Goal: Task Accomplishment & Management: Manage account settings

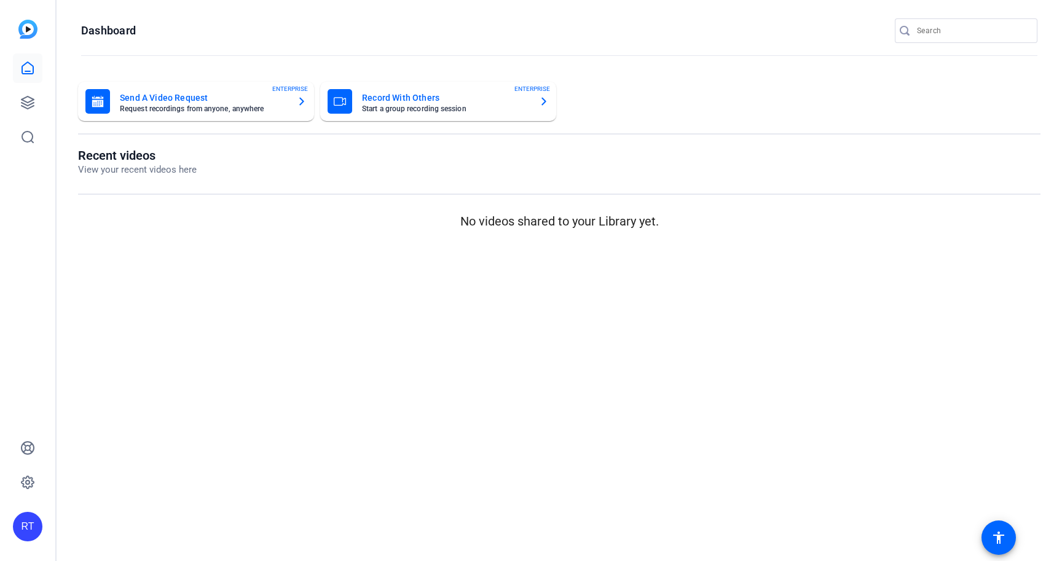
click at [955, 32] on input "Search" at bounding box center [972, 30] width 111 height 15
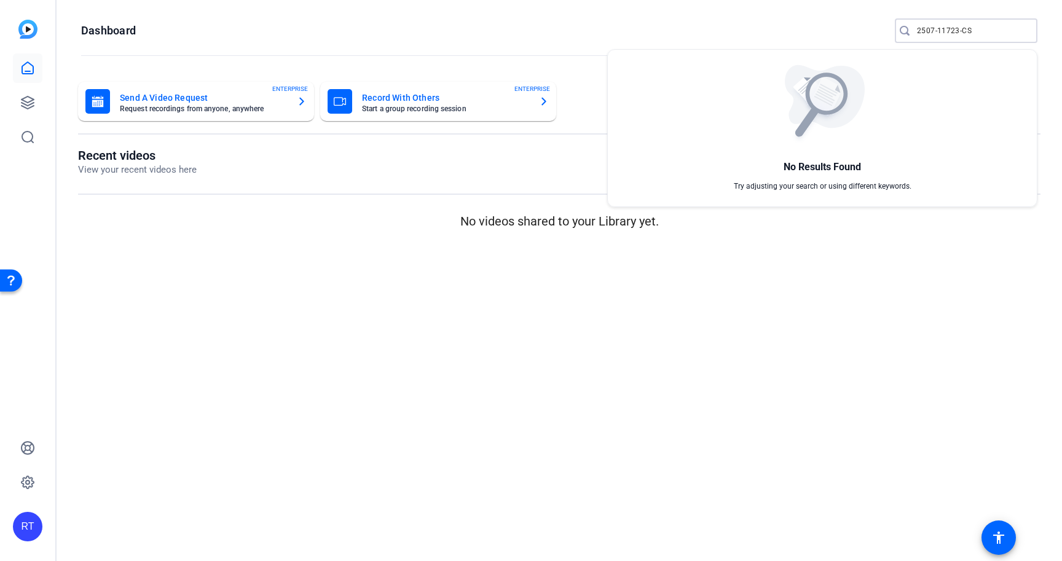
type input "2507-11723-CS"
click at [977, 29] on div at bounding box center [531, 280] width 1062 height 561
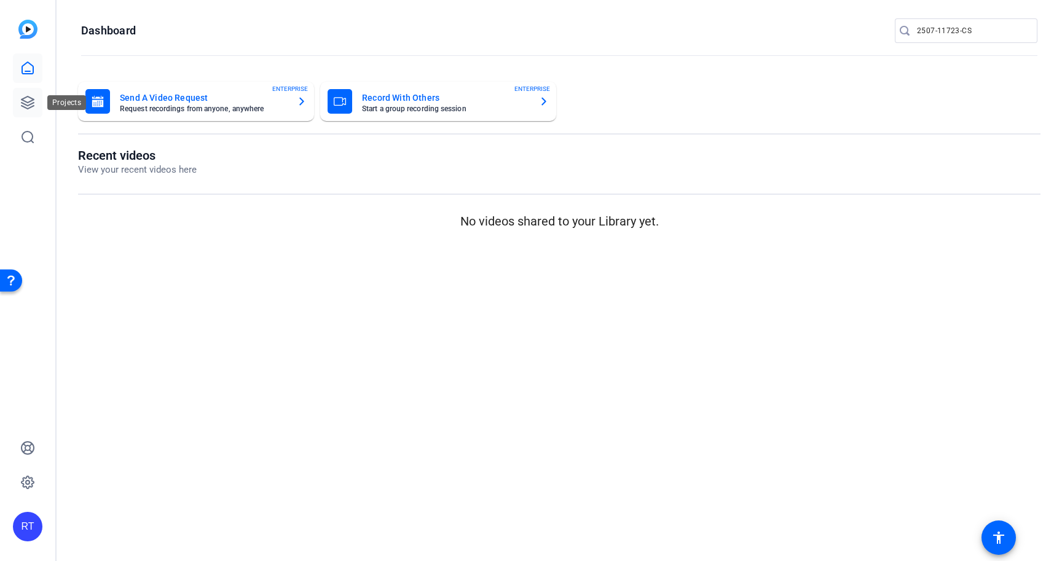
click at [27, 100] on icon at bounding box center [27, 102] width 15 height 15
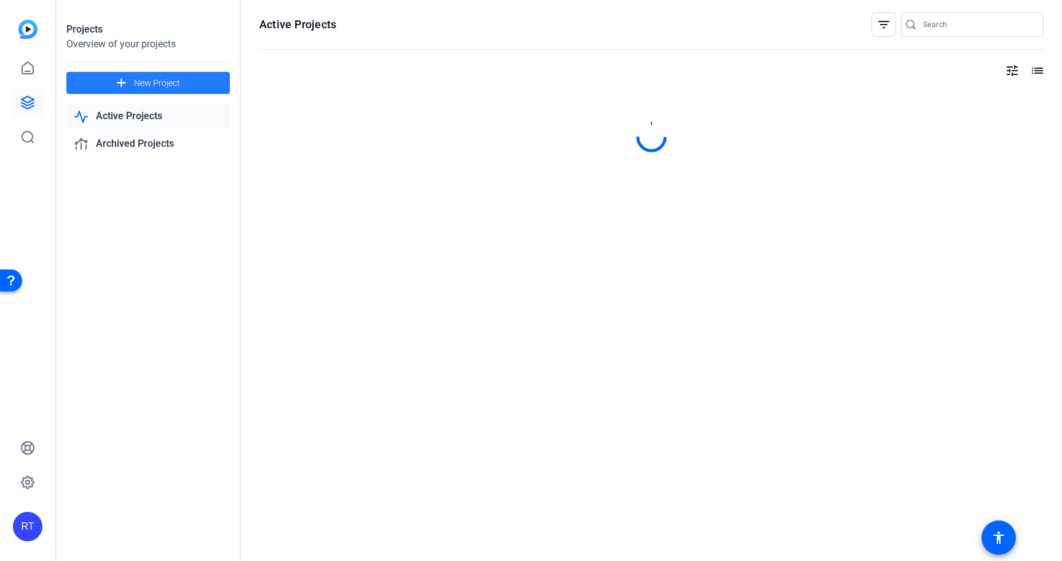
click at [127, 86] on mat-icon "add" at bounding box center [121, 83] width 15 height 15
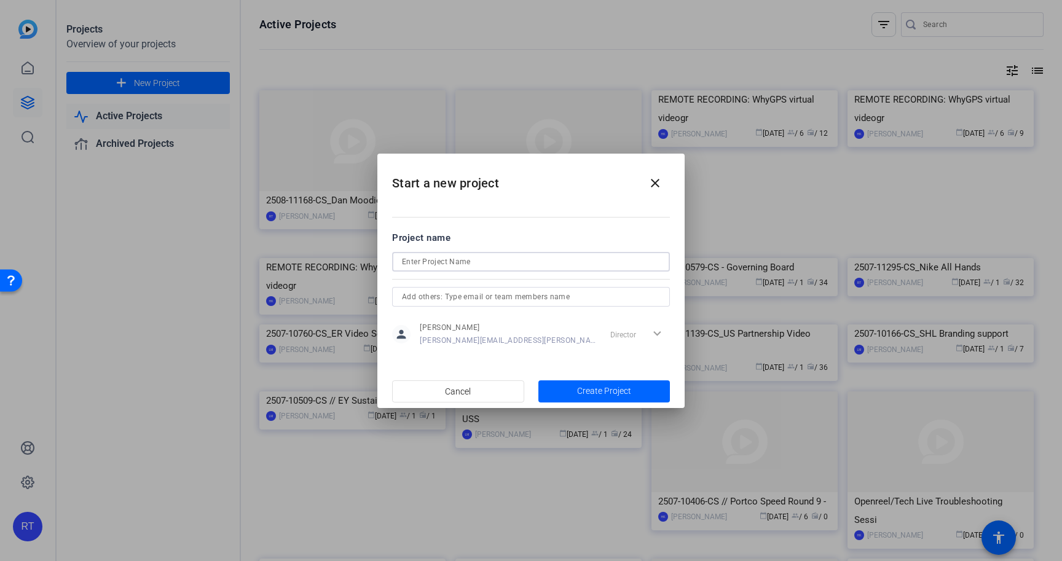
click at [419, 261] on input at bounding box center [531, 262] width 258 height 15
paste input "Lore. Ipsu dolo sitamet co 1/8 adip 25:05-60:98el. Sedd ei temp in Utla Etdo ma…"
click at [461, 260] on input at bounding box center [531, 262] width 258 height 15
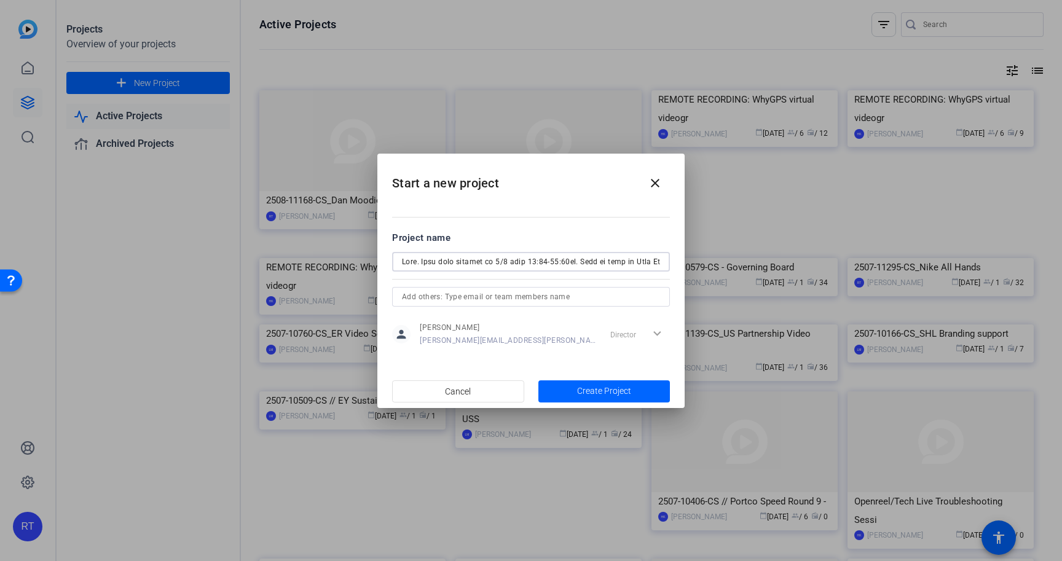
click at [461, 260] on input at bounding box center [531, 262] width 258 height 15
paste input "REMOTE RECORDING: [PERSON_NAME] Executive Leadership Forum Recording // 2507-11…"
drag, startPoint x: 606, startPoint y: 264, endPoint x: 694, endPoint y: 263, distance: 87.9
click at [694, 263] on div "Start a new project close Project name REMOTE RECORDING: [PERSON_NAME] Executiv…" at bounding box center [531, 280] width 1062 height 561
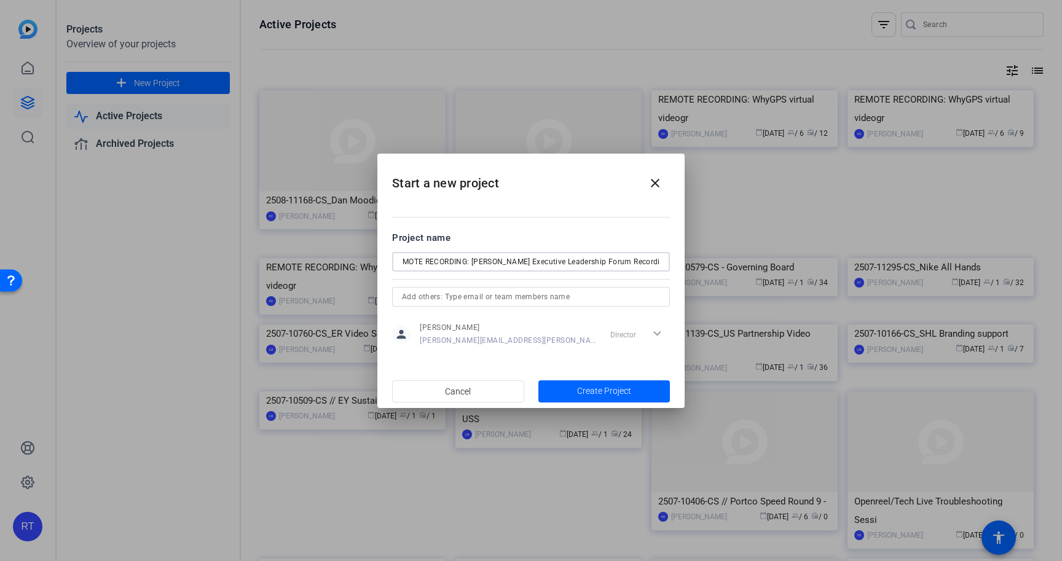
scroll to position [0, 0]
drag, startPoint x: 472, startPoint y: 263, endPoint x: 342, endPoint y: 259, distance: 129.1
click at [343, 260] on div "Start a new project close Project name REMOTE RECORDING: [PERSON_NAME] Executiv…" at bounding box center [531, 280] width 1062 height 561
paste input "2507-11723-CS"
drag, startPoint x: 459, startPoint y: 262, endPoint x: 513, endPoint y: 264, distance: 54.1
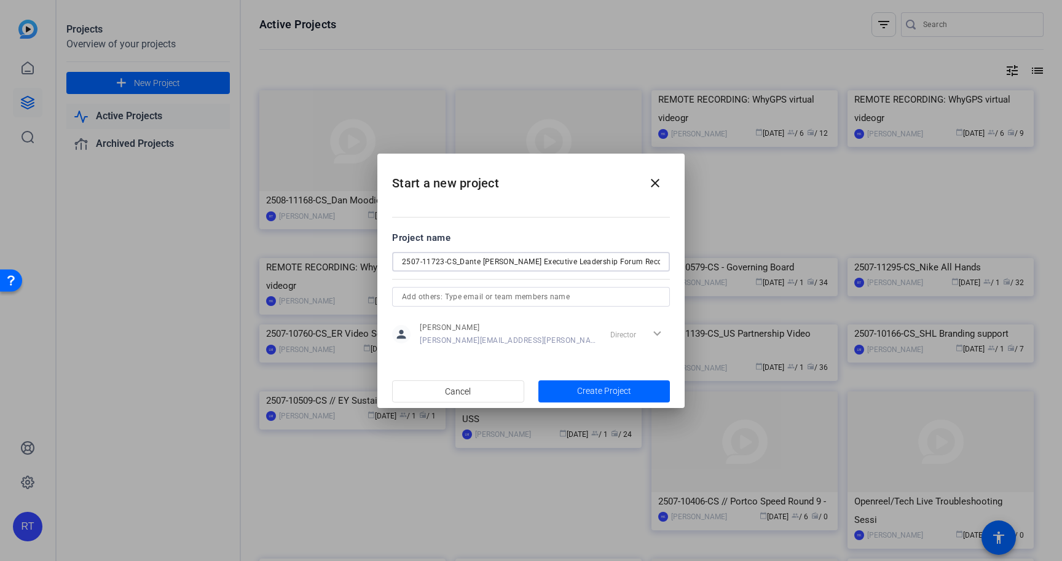
click at [513, 264] on input "2507-11723-CS_Dante [PERSON_NAME] Executive Leadership Forum Recording" at bounding box center [531, 262] width 258 height 15
type input "2507-11723-CS_Executive Leadership Forum Recording"
click at [579, 392] on span "Create Project" at bounding box center [604, 391] width 54 height 13
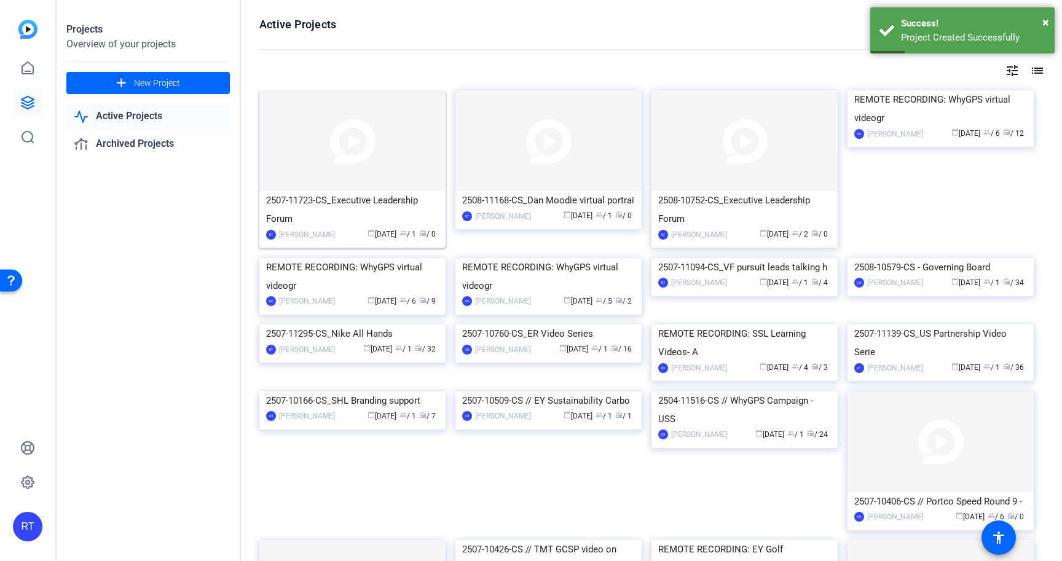
click at [325, 202] on div "2507-11723-CS_Executive Leadership Forum" at bounding box center [352, 209] width 173 height 37
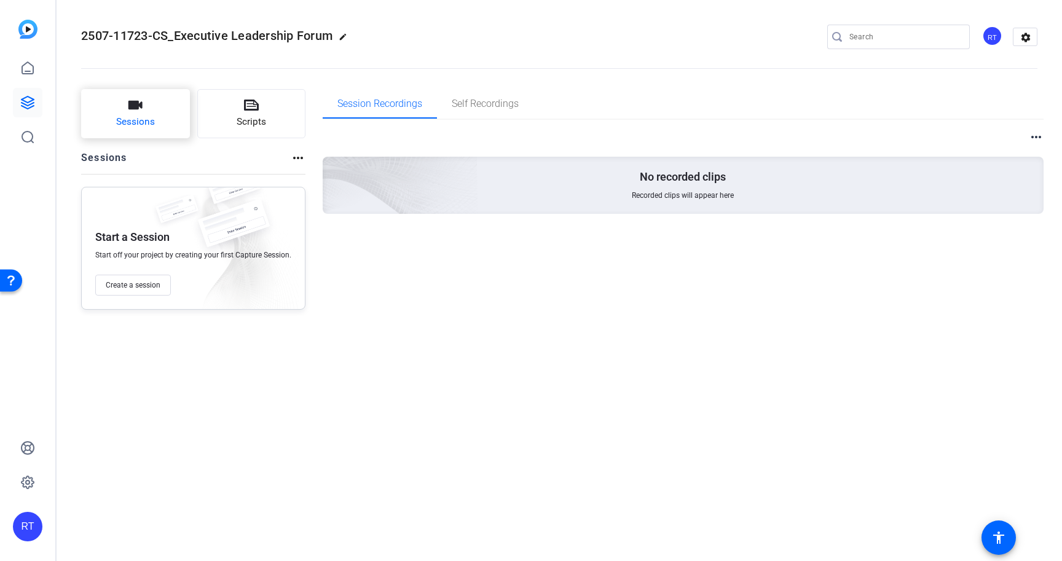
click at [135, 128] on span "Sessions" at bounding box center [135, 122] width 39 height 14
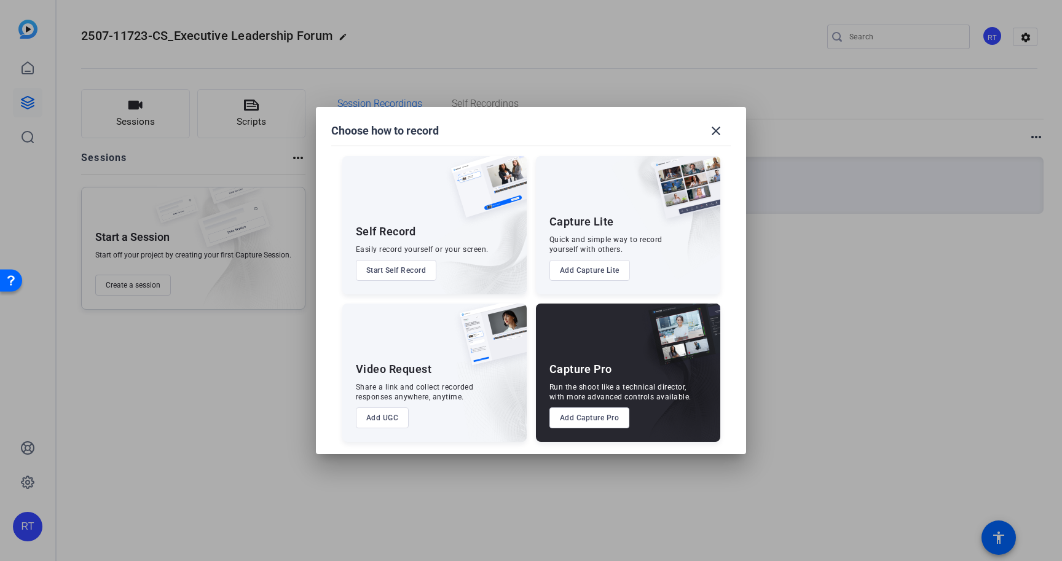
click at [568, 419] on button "Add Capture Pro" at bounding box center [590, 418] width 81 height 21
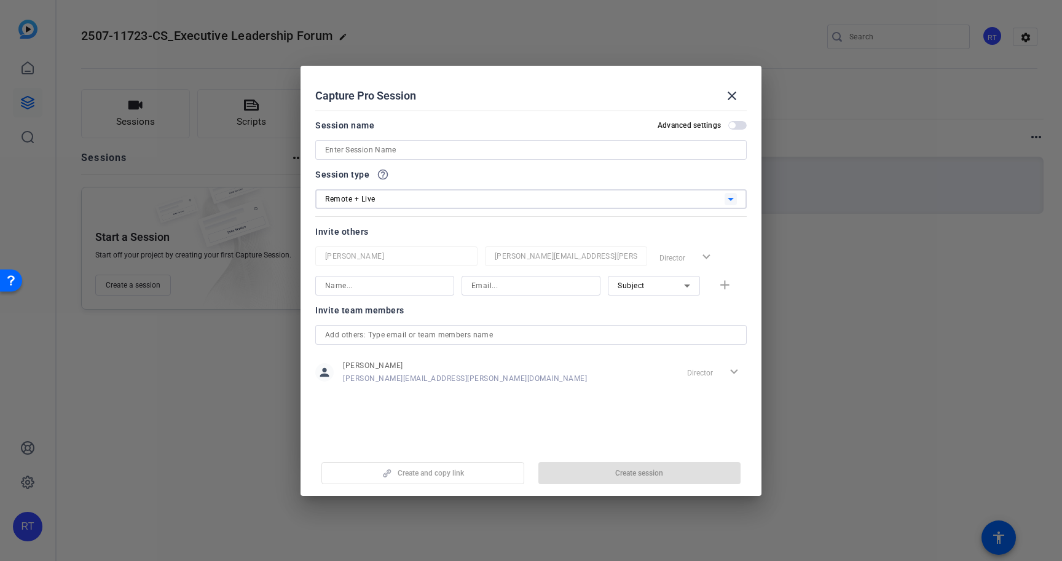
click at [370, 202] on span "Remote + Live" at bounding box center [350, 199] width 50 height 9
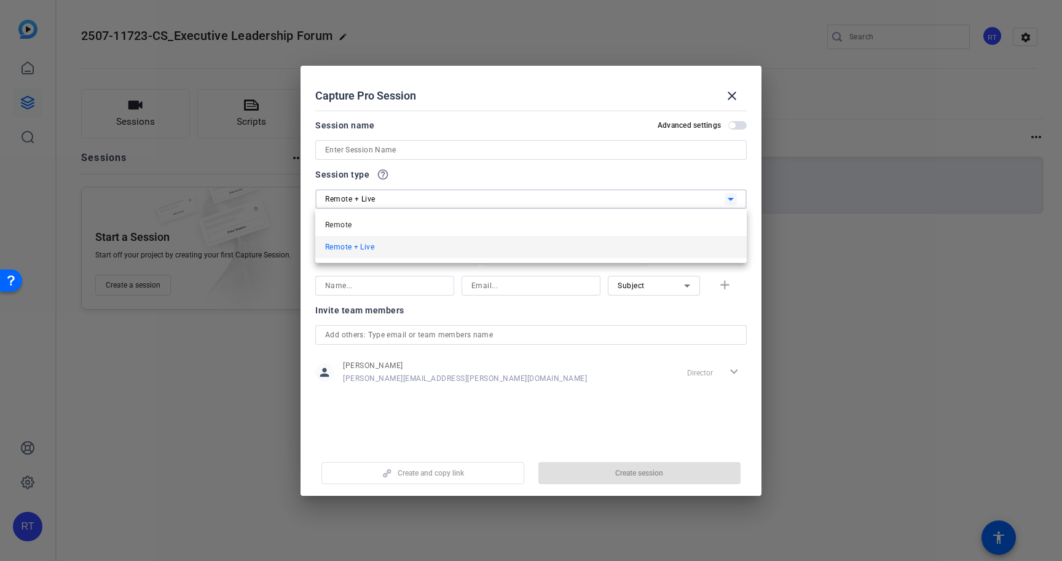
click at [345, 218] on span "Remote" at bounding box center [338, 225] width 26 height 15
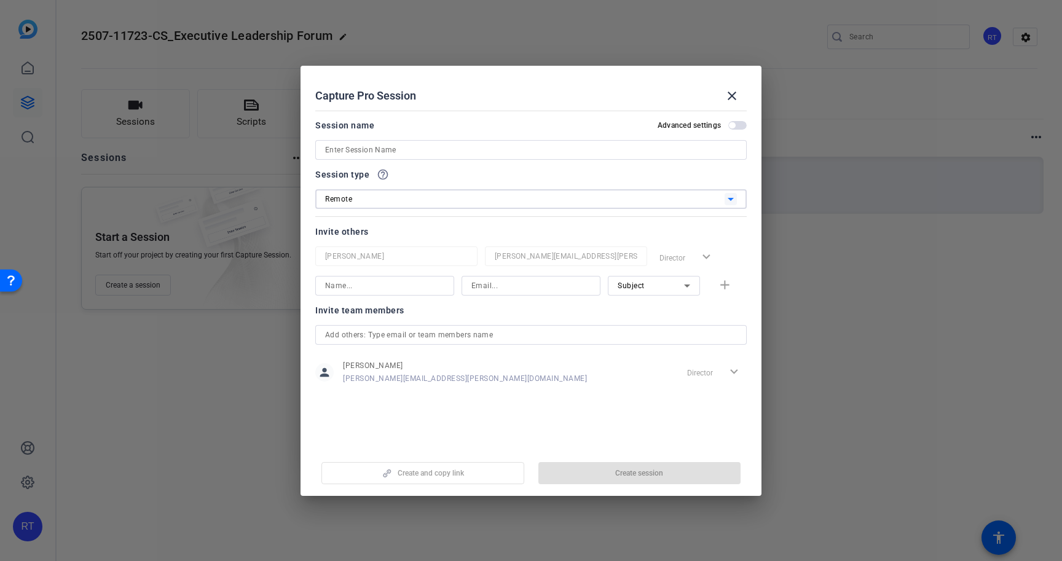
click at [365, 152] on input at bounding box center [531, 150] width 412 height 15
paste input "[PERSON_NAME]"
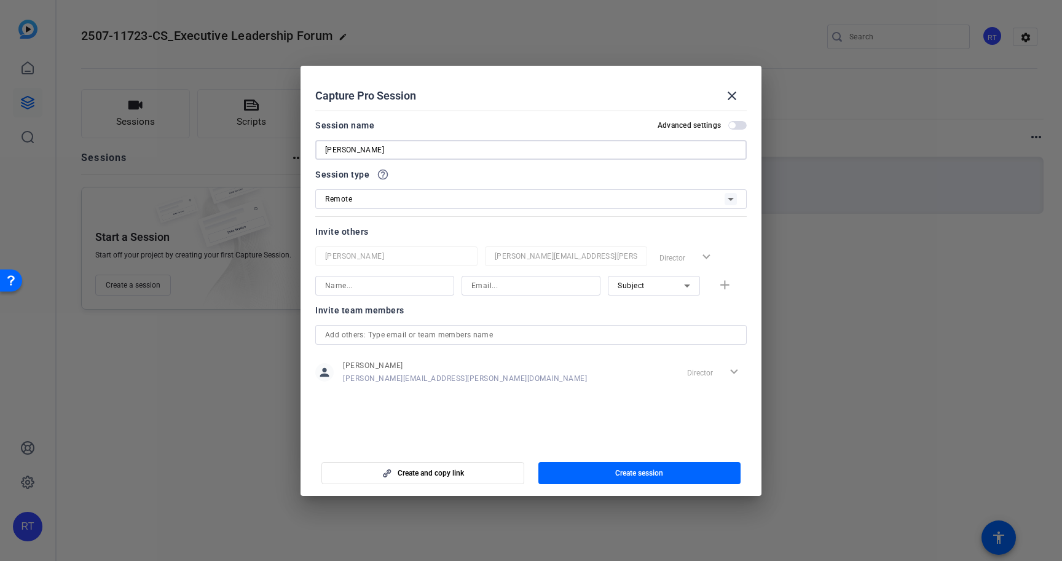
type input "[PERSON_NAME]"
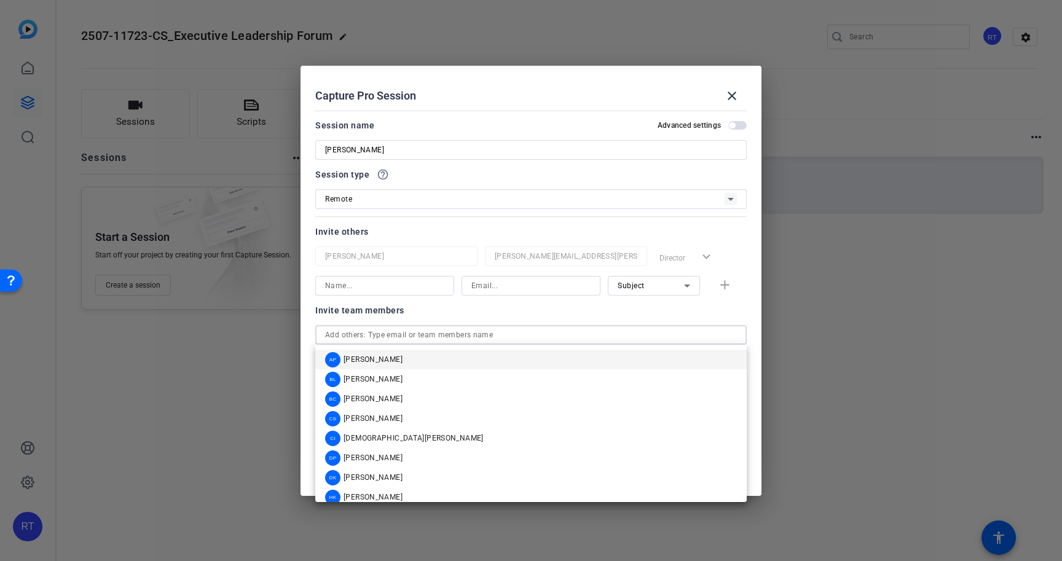
click at [434, 338] on input "text" at bounding box center [531, 335] width 412 height 15
click at [386, 401] on span "[PERSON_NAME]" at bounding box center [373, 399] width 59 height 10
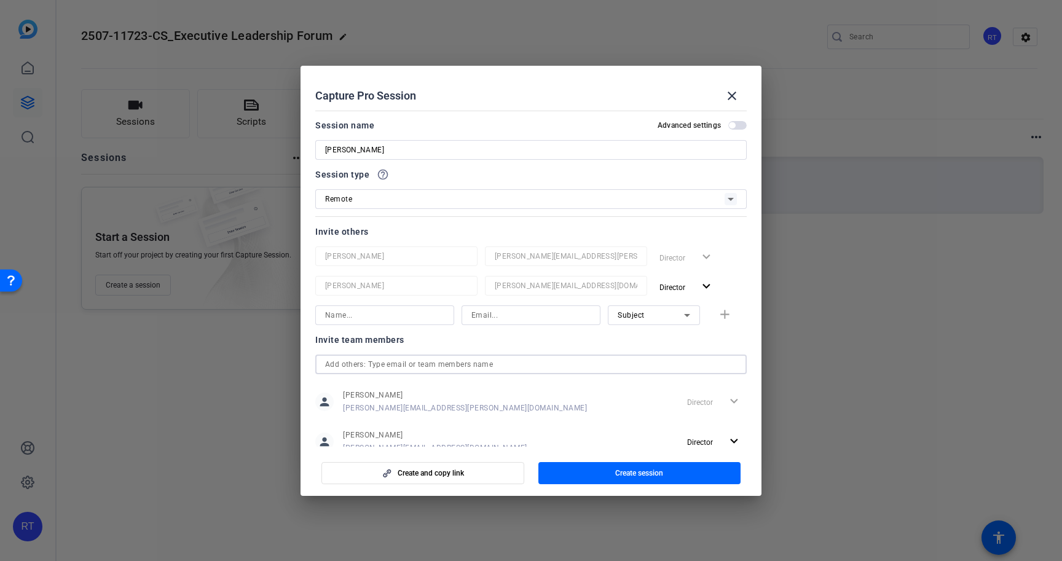
click at [375, 361] on input "text" at bounding box center [531, 364] width 412 height 15
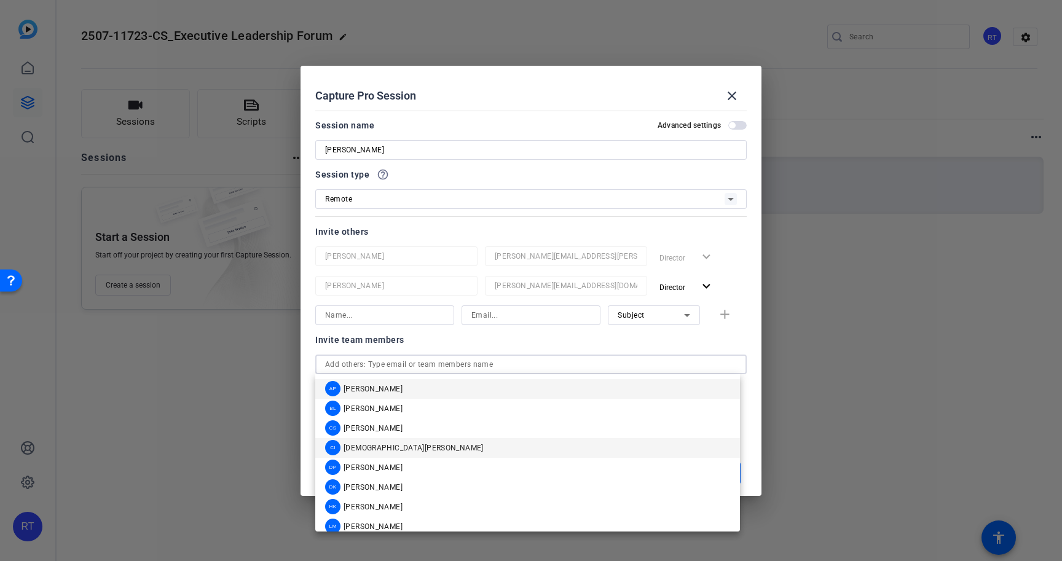
click at [375, 448] on span "[DEMOGRAPHIC_DATA][PERSON_NAME]" at bounding box center [414, 448] width 140 height 10
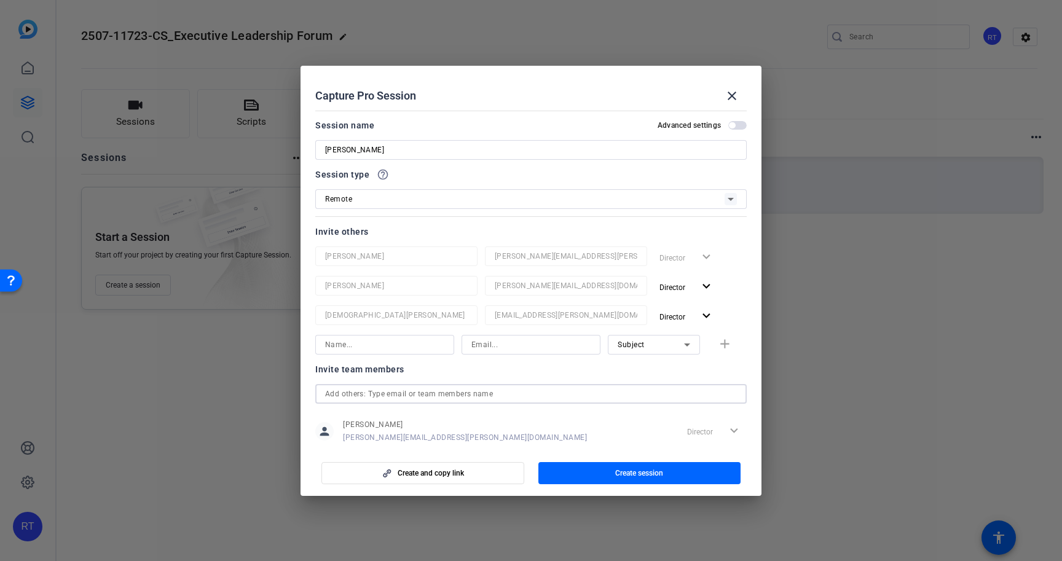
click at [373, 390] on input "text" at bounding box center [531, 394] width 412 height 15
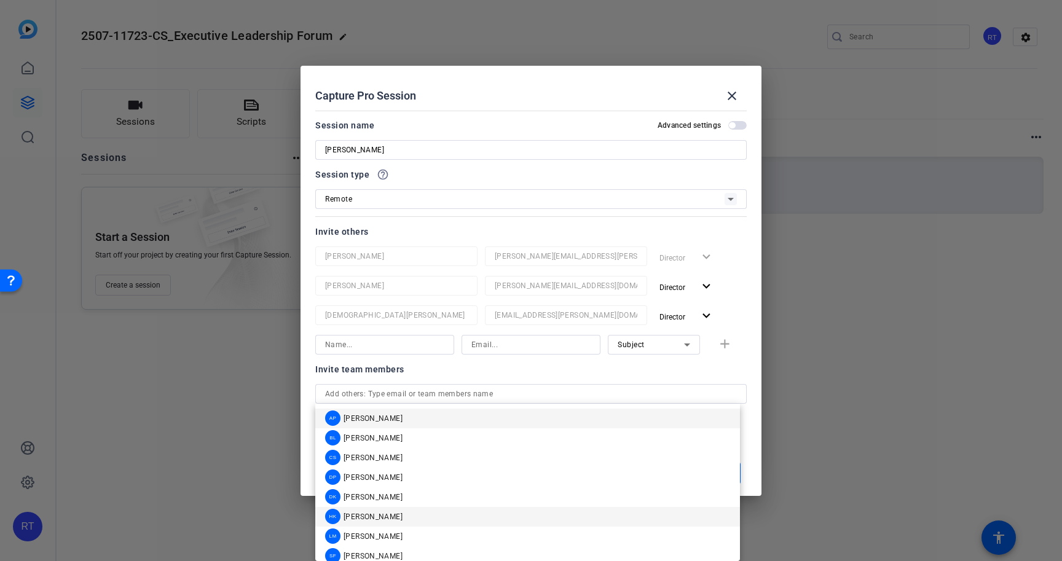
drag, startPoint x: 373, startPoint y: 492, endPoint x: 373, endPoint y: 518, distance: 26.4
click at [373, 518] on div "AP [PERSON_NAME] [PERSON_NAME] [PERSON_NAME] [PERSON_NAME] DP [PERSON_NAME] DK …" at bounding box center [527, 482] width 425 height 157
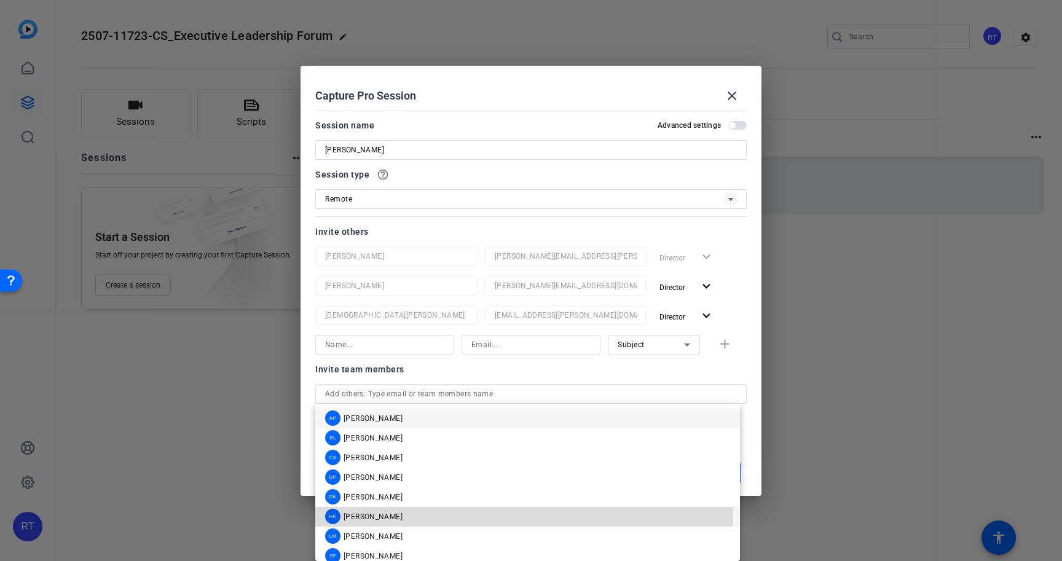
click at [373, 518] on span "[PERSON_NAME]" at bounding box center [373, 517] width 59 height 10
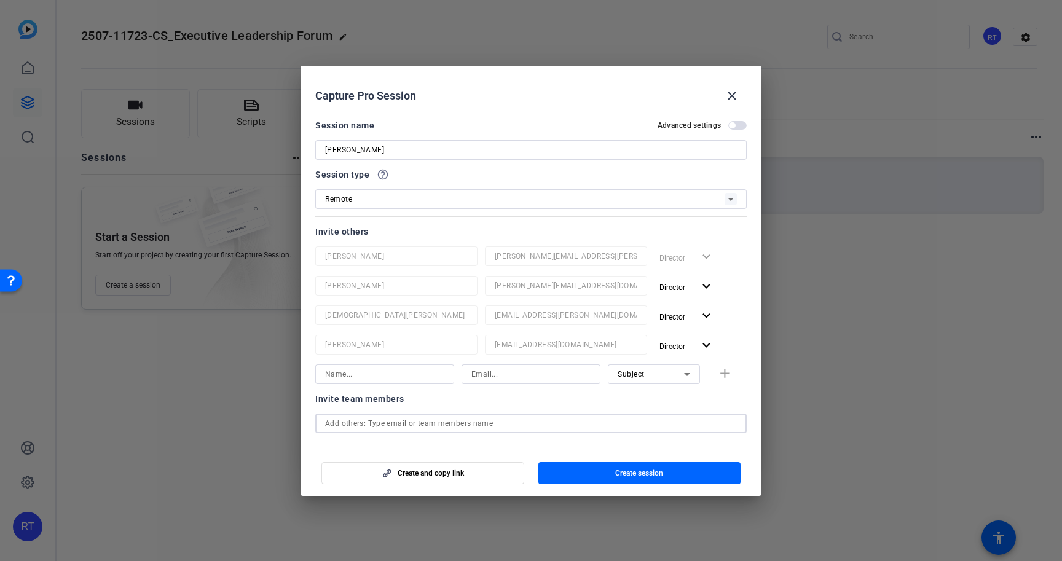
click at [374, 427] on input "text" at bounding box center [531, 423] width 412 height 15
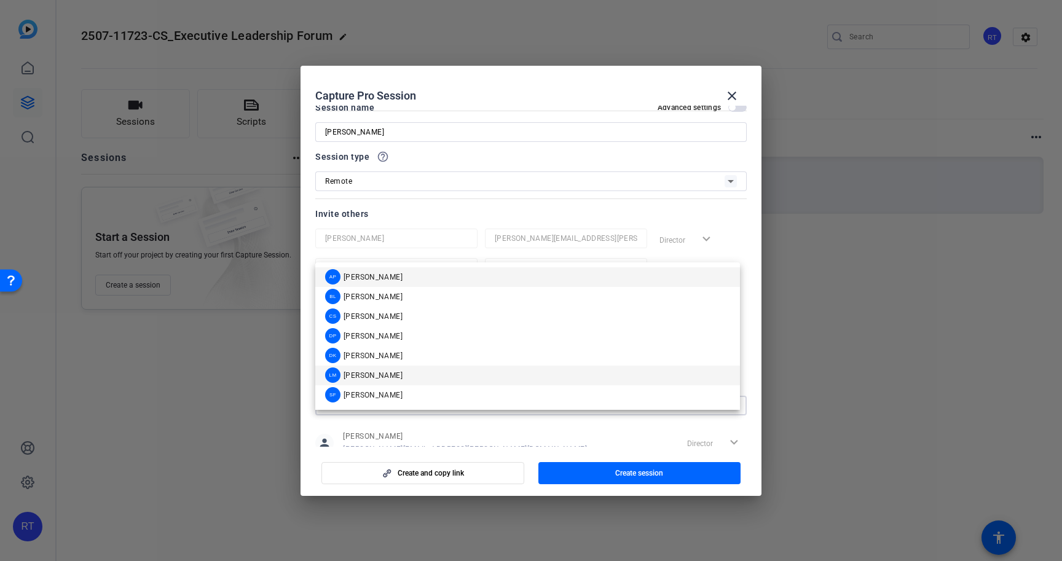
scroll to position [19, 0]
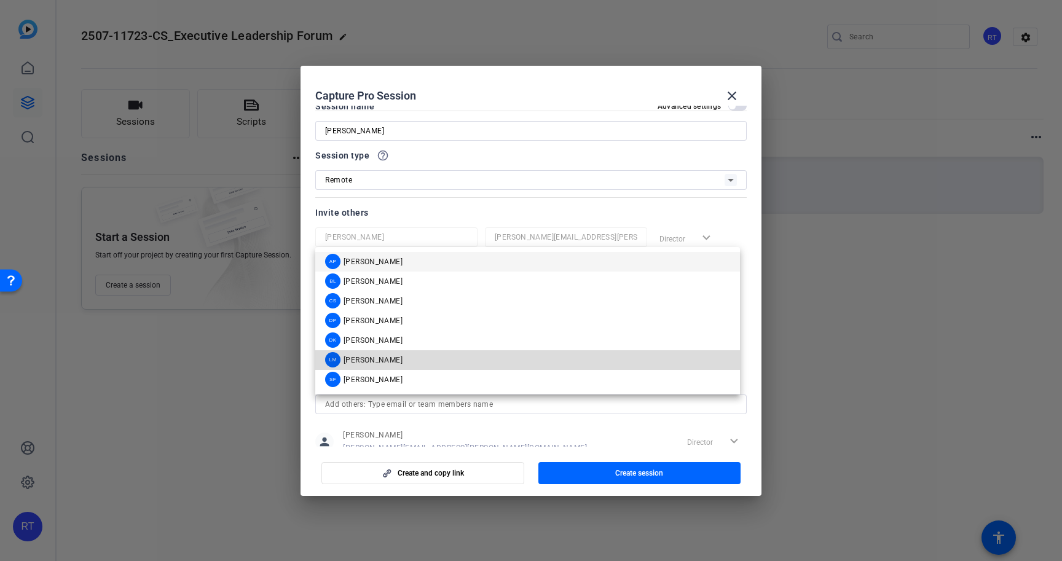
click at [373, 355] on span "[PERSON_NAME]" at bounding box center [373, 360] width 59 height 10
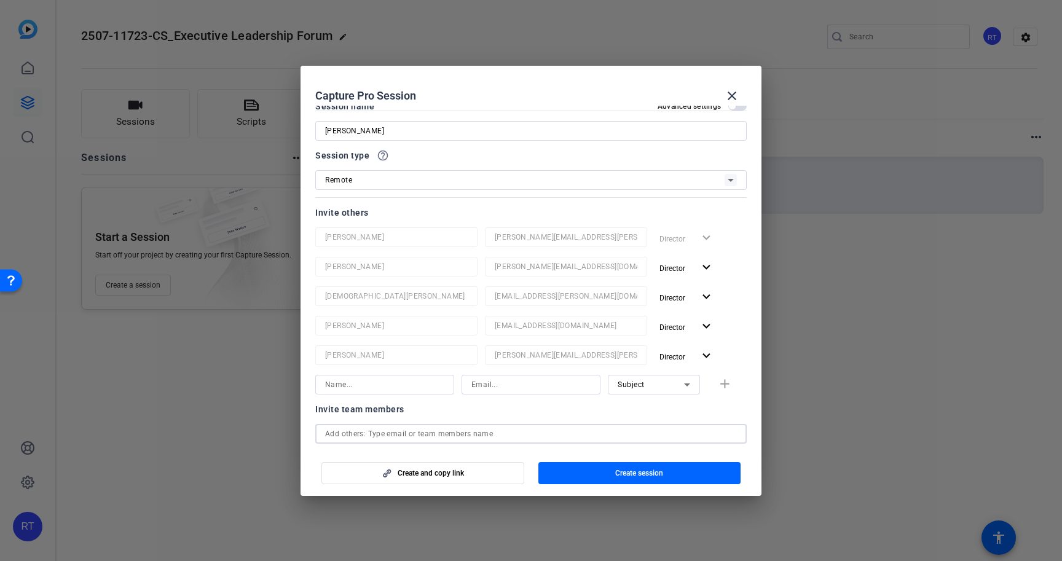
click at [368, 431] on input "text" at bounding box center [531, 434] width 412 height 15
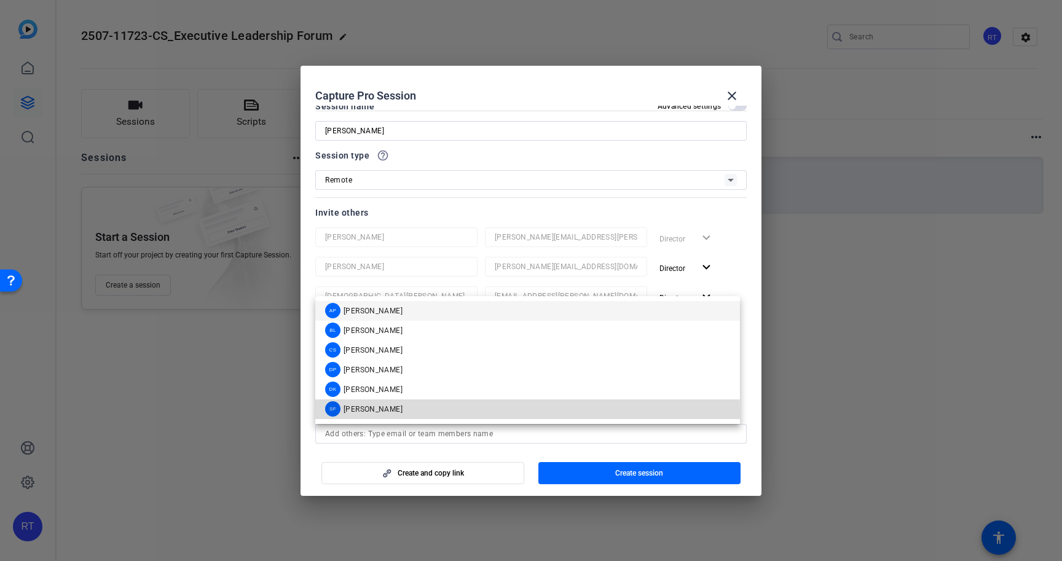
click at [365, 412] on span "[PERSON_NAME]" at bounding box center [373, 410] width 59 height 10
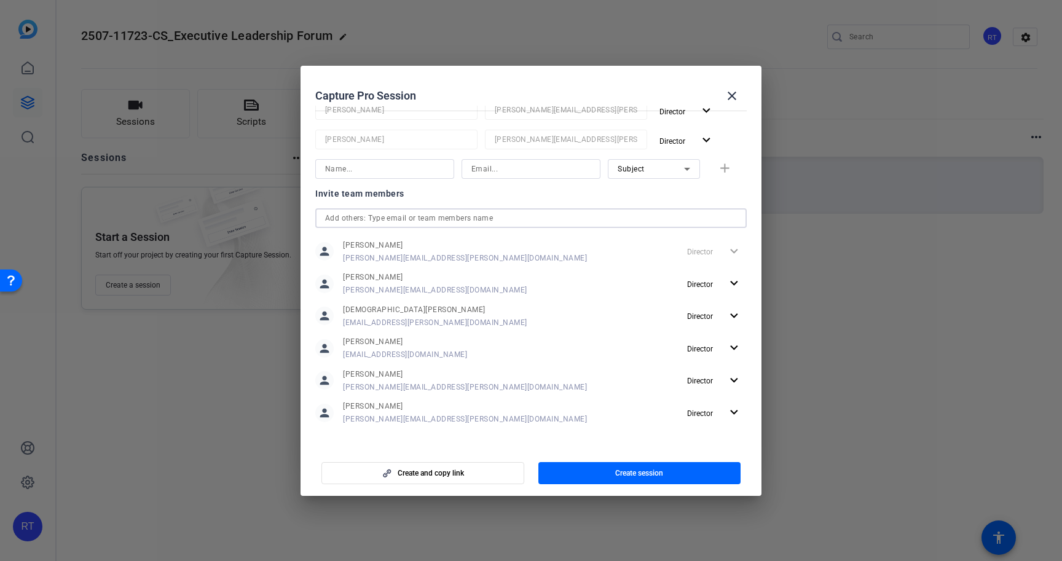
scroll to position [268, 0]
click at [619, 475] on span "Create session" at bounding box center [639, 473] width 48 height 10
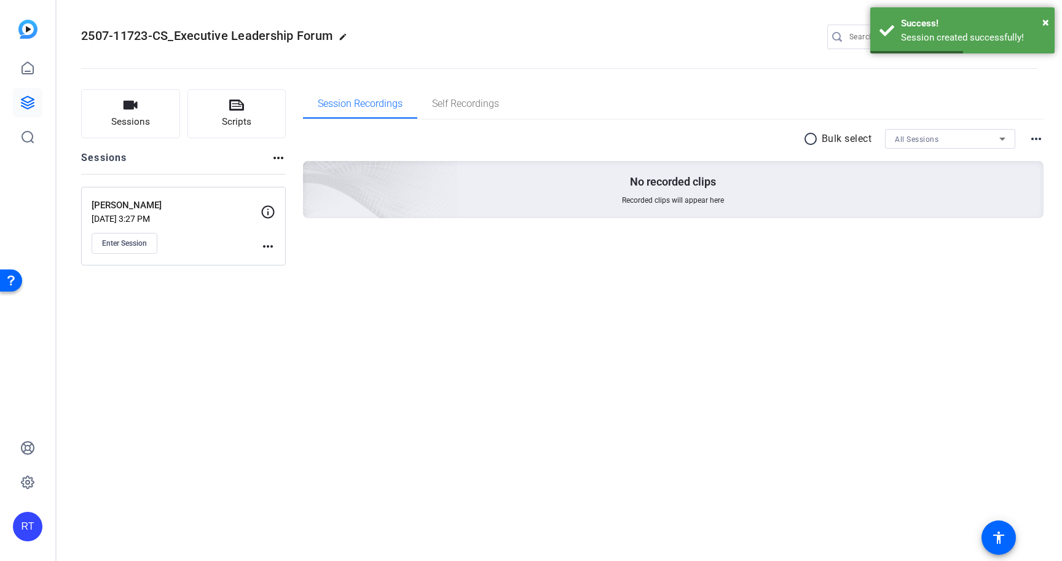
click at [272, 245] on mat-icon "more_horiz" at bounding box center [268, 246] width 15 height 15
click at [294, 264] on span "Edit Session" at bounding box center [298, 264] width 56 height 15
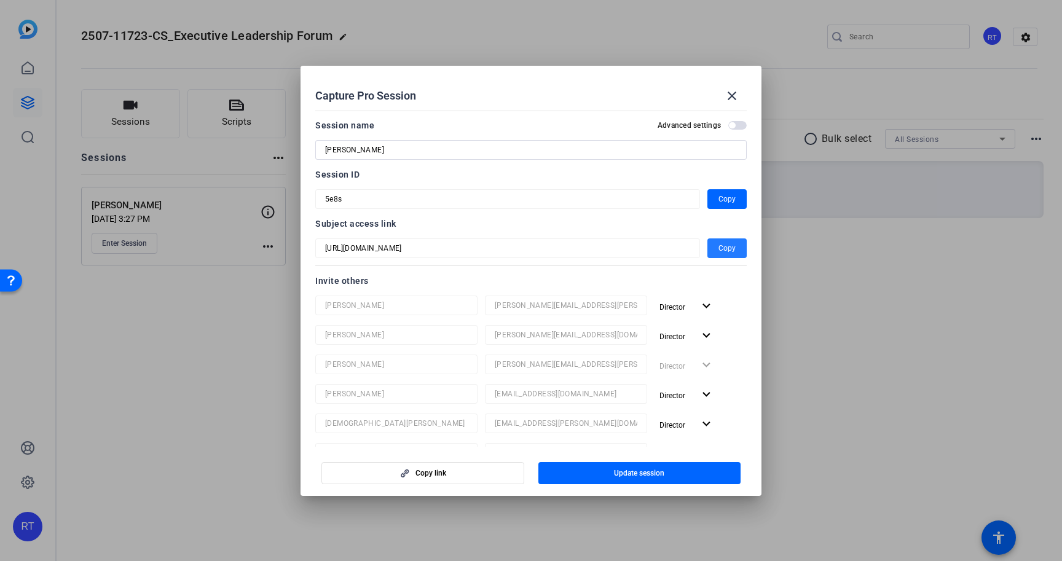
click at [719, 249] on span "Copy" at bounding box center [727, 248] width 17 height 15
click at [724, 248] on span "Copy" at bounding box center [727, 248] width 17 height 15
click at [719, 199] on span "Copy" at bounding box center [727, 199] width 17 height 15
click at [733, 94] on mat-icon "close" at bounding box center [732, 96] width 15 height 15
